Goal: Information Seeking & Learning: Learn about a topic

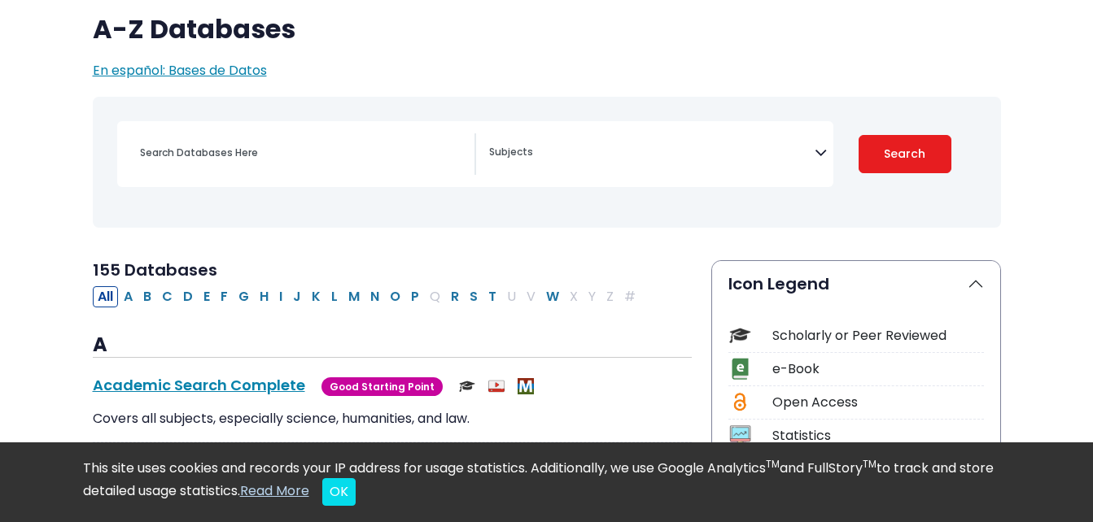
scroll to position [244, 0]
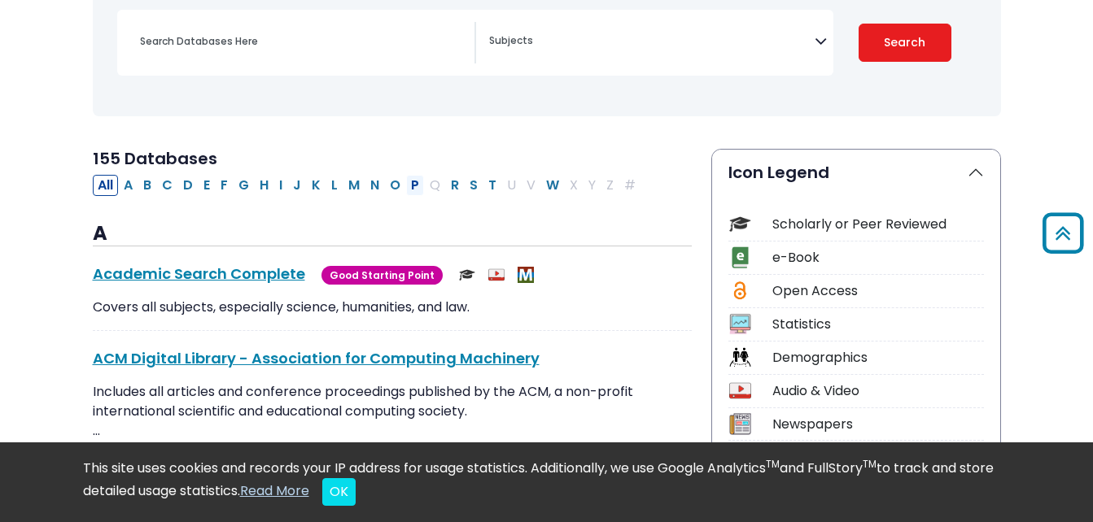
click at [415, 181] on button "P" at bounding box center [415, 185] width 18 height 21
select select "Database Subject Filter"
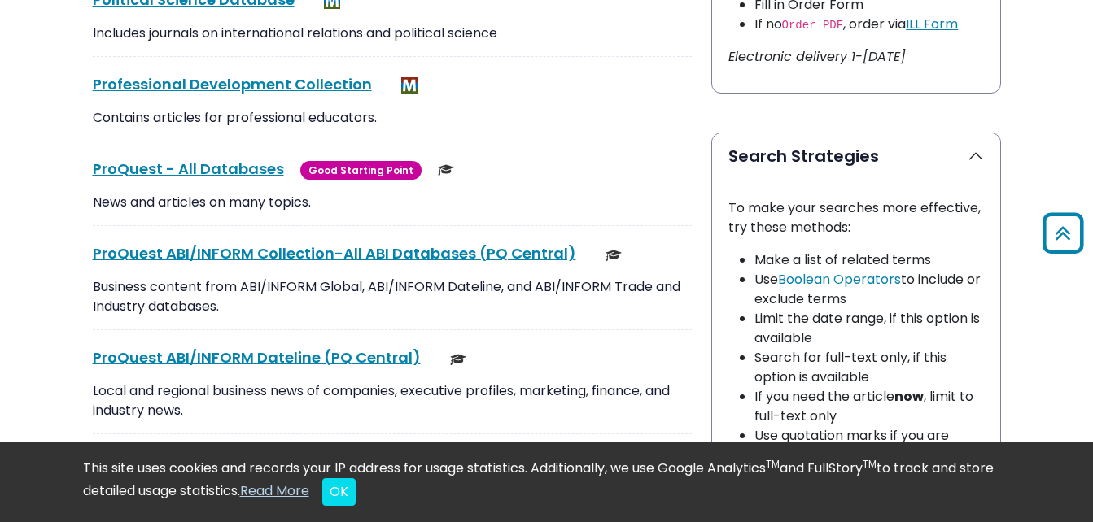
scroll to position [1058, 0]
click at [217, 163] on link "ProQuest - All Databases This link opens in a new window" at bounding box center [188, 169] width 191 height 20
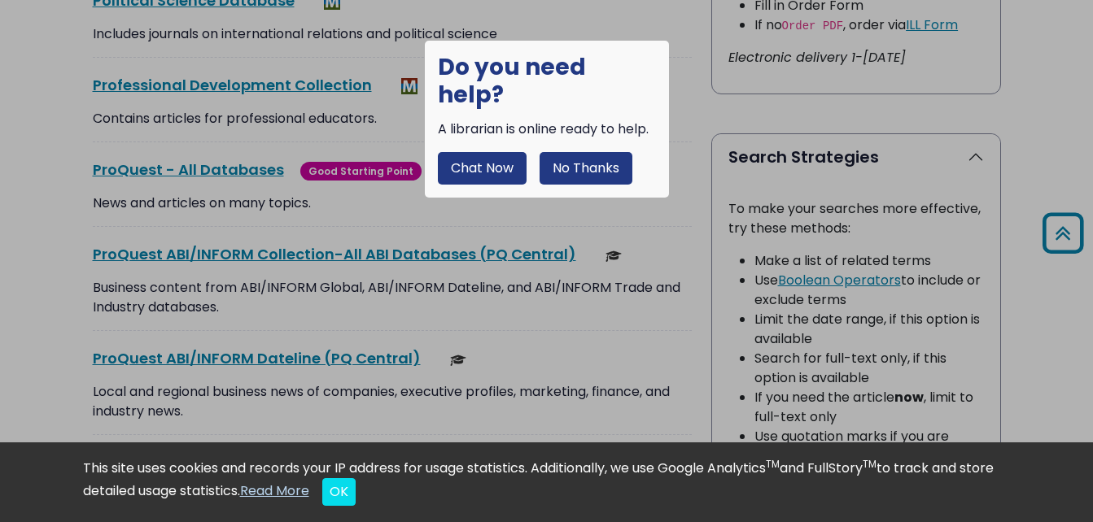
click at [561, 152] on button "No Thanks" at bounding box center [585, 168] width 93 height 33
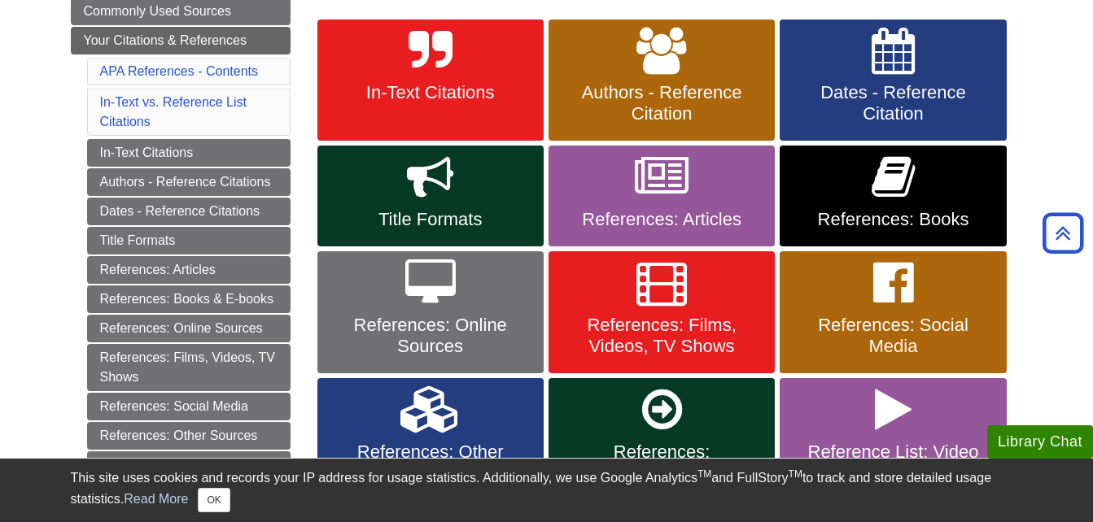
scroll to position [407, 0]
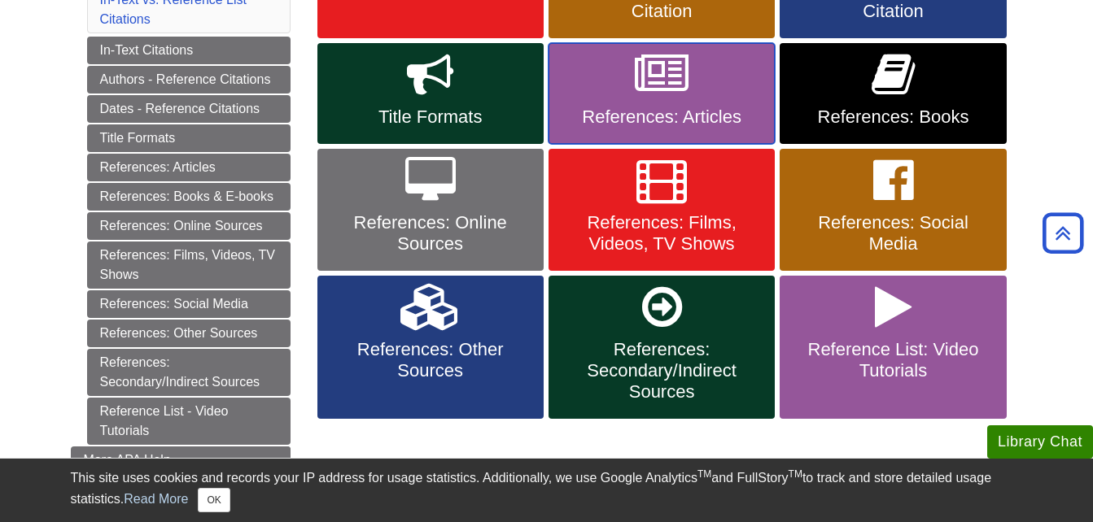
click at [689, 97] on link "References: Articles" at bounding box center [661, 93] width 226 height 101
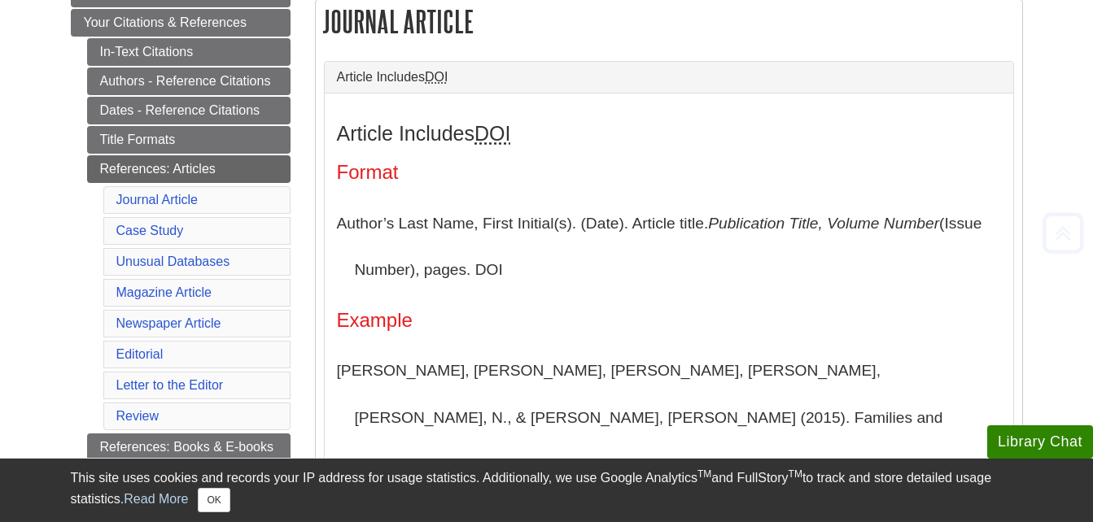
scroll to position [325, 0]
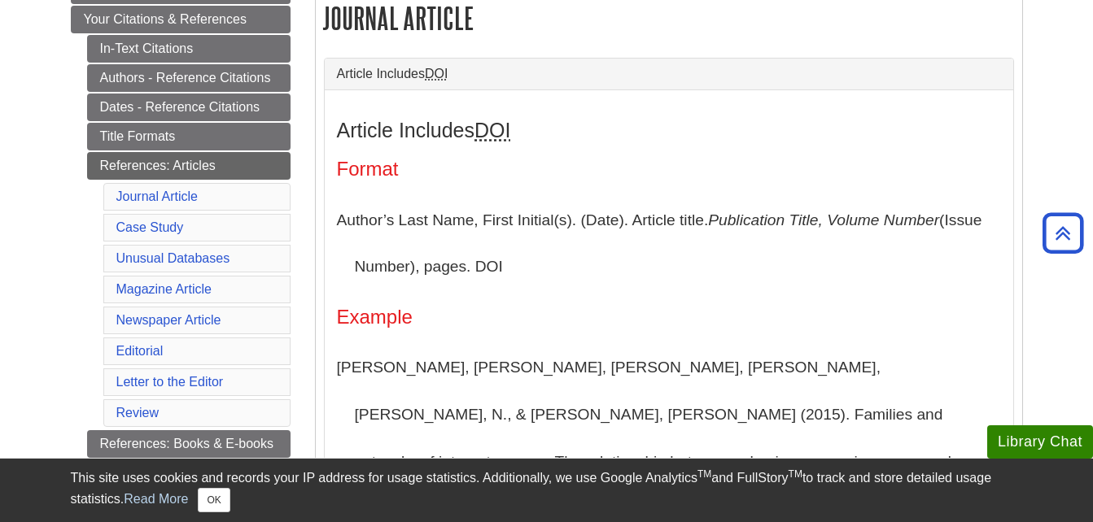
click at [766, 159] on h4 "Format" at bounding box center [669, 169] width 664 height 21
